Goal: Information Seeking & Learning: Learn about a topic

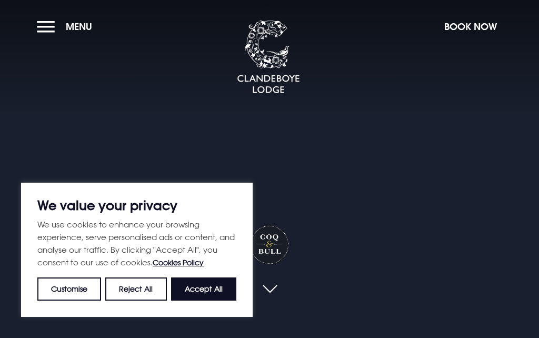
click at [202, 296] on button "Accept All" at bounding box center [203, 288] width 65 height 23
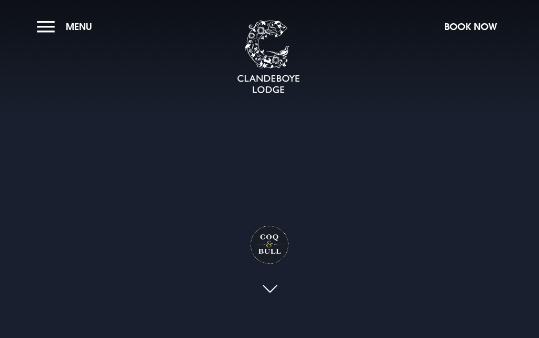
checkbox input "true"
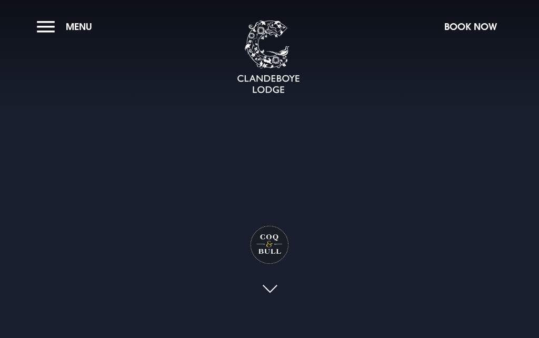
click at [207, 289] on div "Coq & Bull" at bounding box center [269, 131] width 147 height 381
click at [47, 26] on button "Menu" at bounding box center [67, 26] width 60 height 23
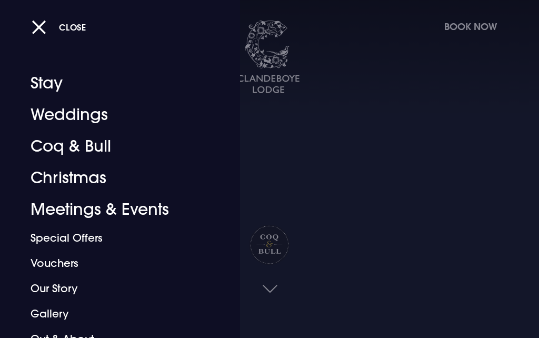
click at [98, 184] on link "Christmas" at bounding box center [114, 178] width 166 height 32
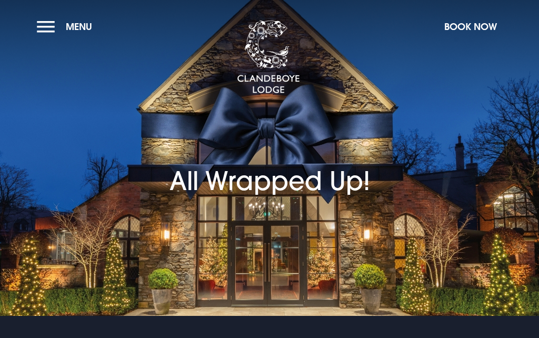
click at [76, 27] on span "Menu" at bounding box center [79, 27] width 26 height 12
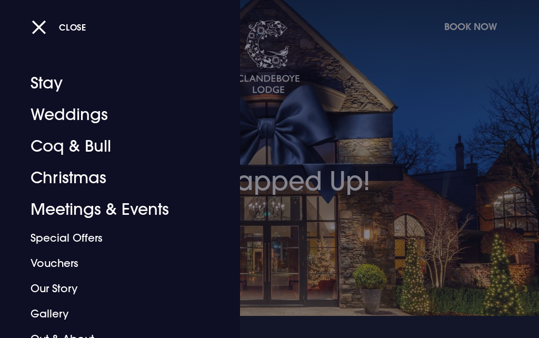
click at [96, 179] on link "Christmas" at bounding box center [114, 178] width 166 height 32
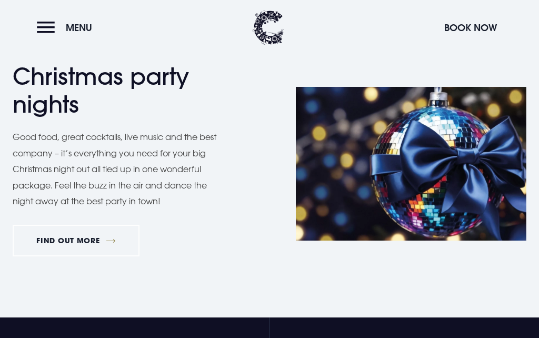
scroll to position [1707, 0]
